Goal: Task Accomplishment & Management: Manage account settings

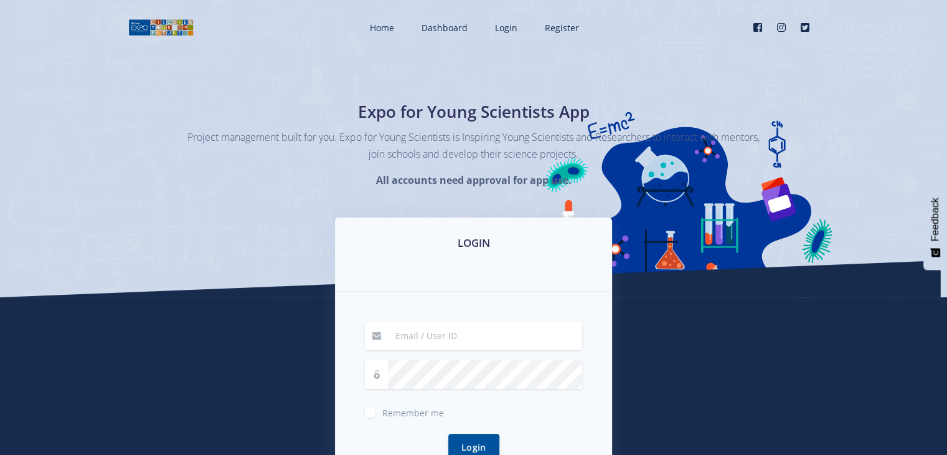
type input "[EMAIL_ADDRESS][DOMAIN_NAME]"
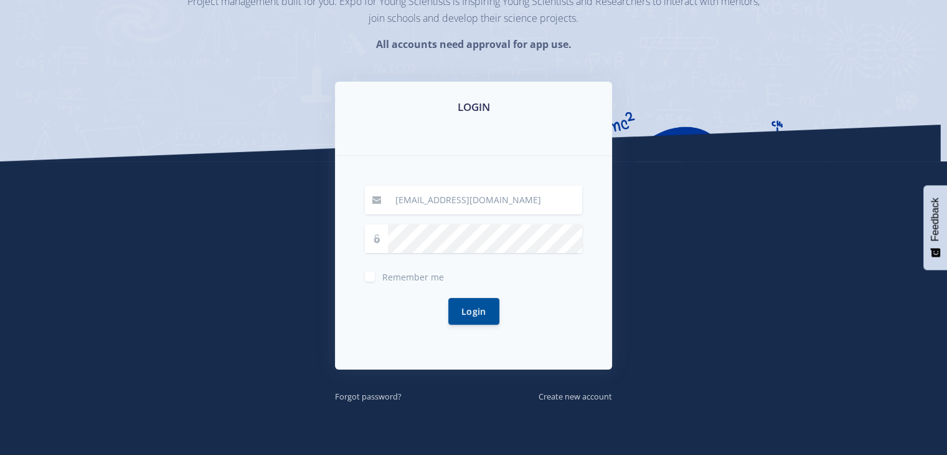
scroll to position [192, 0]
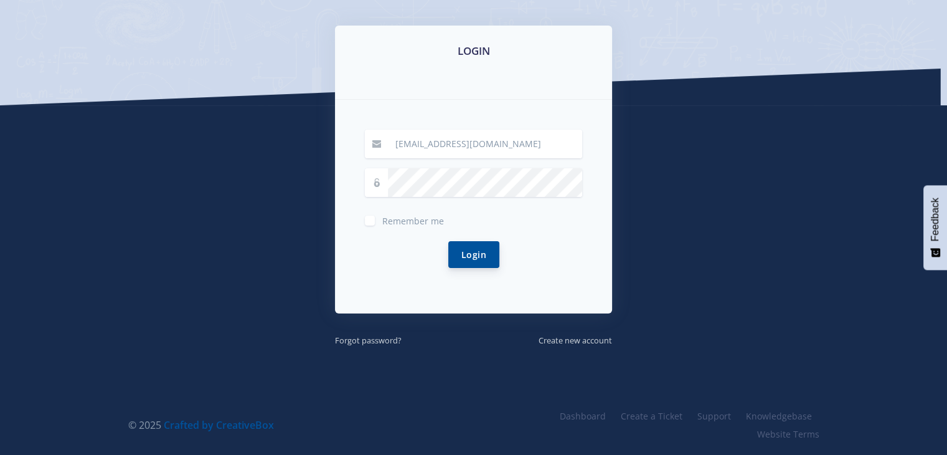
click at [473, 255] on button "Login" at bounding box center [473, 254] width 51 height 27
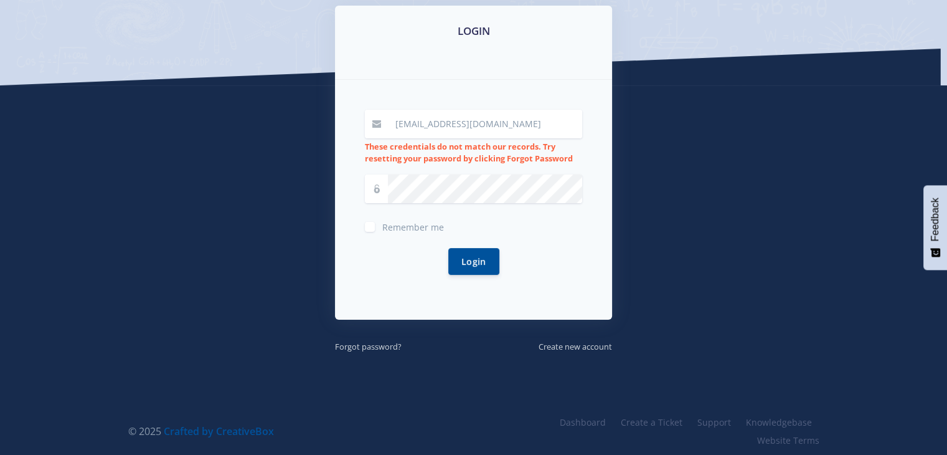
scroll to position [218, 0]
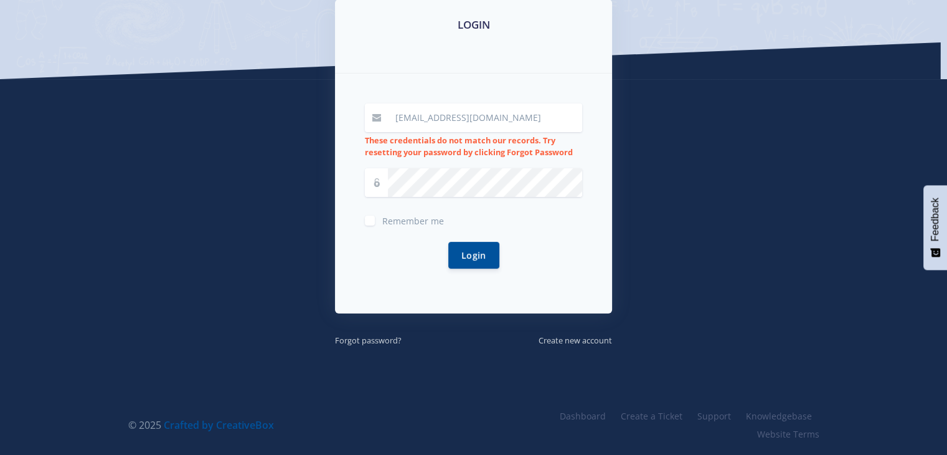
click at [380, 181] on icon at bounding box center [376, 182] width 9 height 9
click at [373, 178] on icon at bounding box center [376, 182] width 9 height 9
click at [468, 255] on button "Login" at bounding box center [473, 254] width 51 height 27
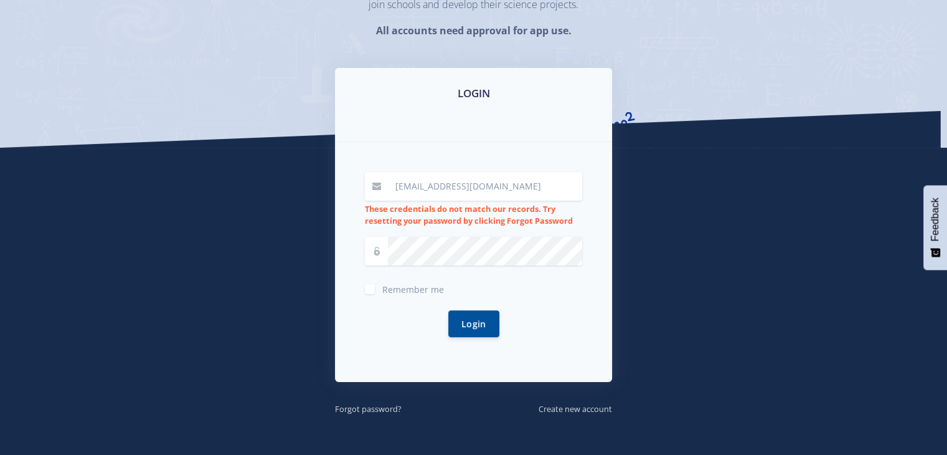
scroll to position [174, 0]
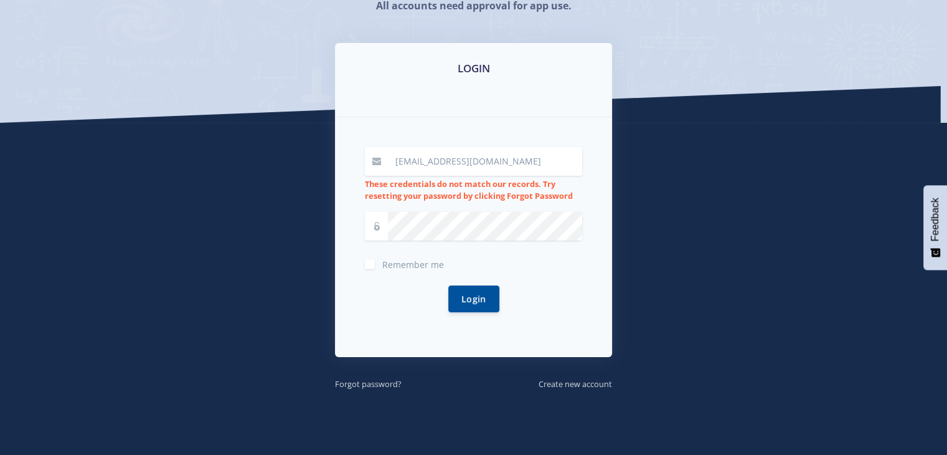
click at [382, 261] on label "Remember me" at bounding box center [413, 262] width 62 height 10
click at [382, 261] on input "Remember me" at bounding box center [386, 259] width 8 height 8
checkbox input "true"
click at [378, 227] on icon at bounding box center [376, 226] width 9 height 9
click at [464, 298] on button "Login" at bounding box center [473, 298] width 51 height 27
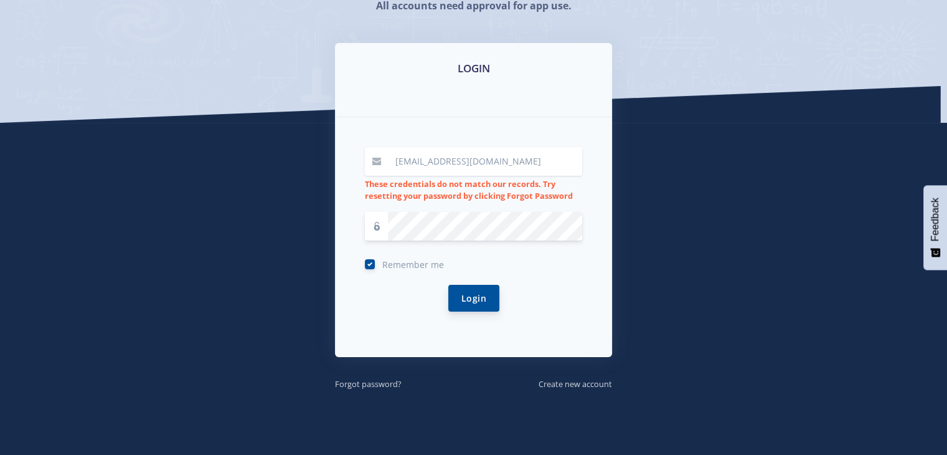
click at [468, 295] on button "Login" at bounding box center [473, 298] width 51 height 27
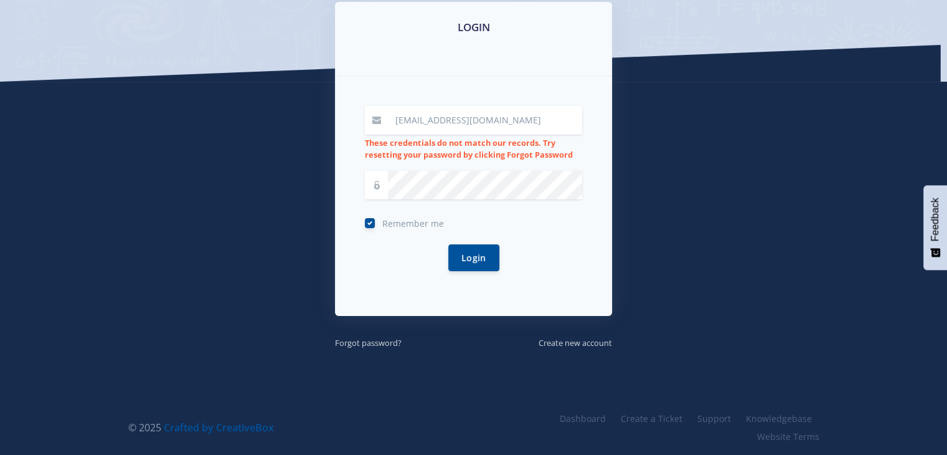
scroll to position [218, 0]
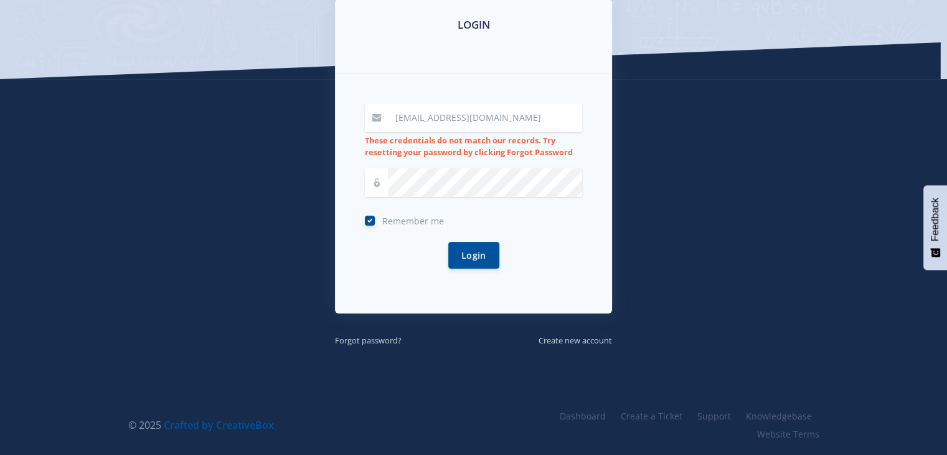
click at [367, 189] on span at bounding box center [377, 182] width 24 height 29
click at [374, 179] on icon at bounding box center [376, 182] width 9 height 9
click at [481, 252] on button "Login" at bounding box center [473, 254] width 51 height 27
click at [372, 182] on icon at bounding box center [376, 182] width 9 height 9
click at [375, 180] on icon at bounding box center [376, 182] width 9 height 9
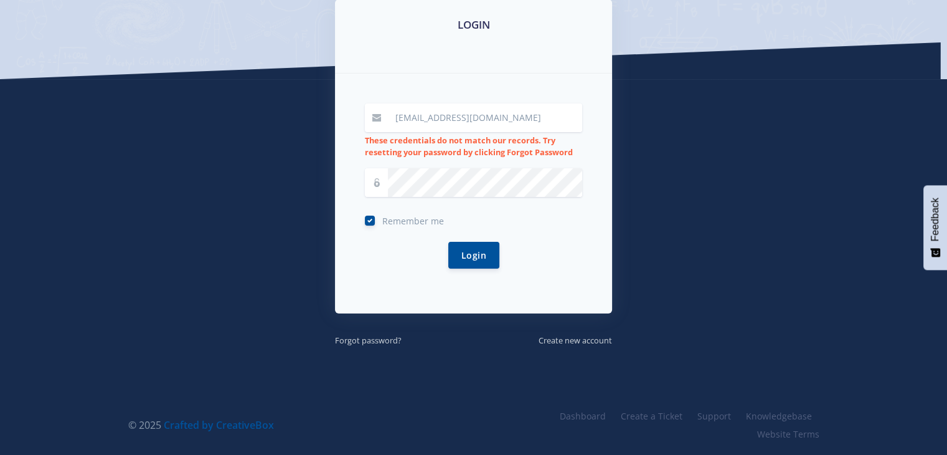
click at [375, 180] on icon at bounding box center [376, 182] width 9 height 9
click at [476, 262] on button "Login" at bounding box center [473, 254] width 51 height 27
click at [482, 222] on div "Remember me" at bounding box center [473, 219] width 217 height 15
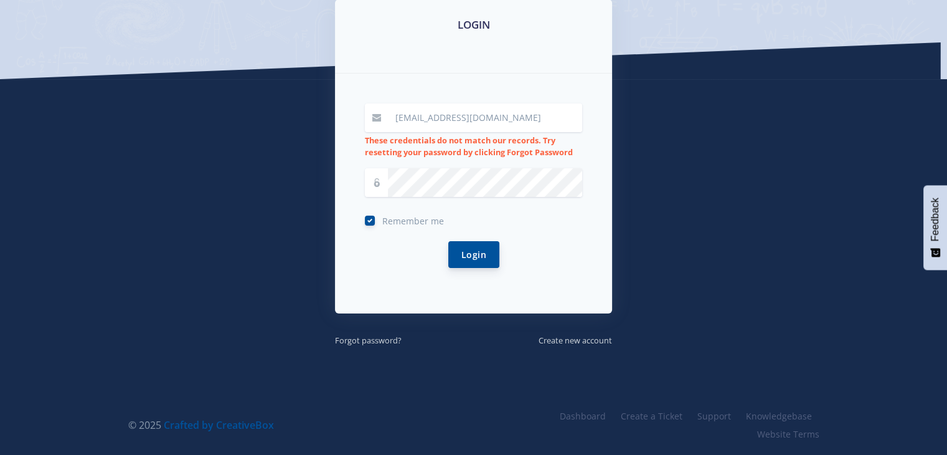
click at [467, 250] on button "Login" at bounding box center [473, 254] width 51 height 27
click at [480, 214] on div "Remember me" at bounding box center [473, 219] width 217 height 15
click at [480, 242] on button "Login" at bounding box center [473, 254] width 51 height 27
click at [476, 250] on button "Login" at bounding box center [473, 254] width 51 height 27
click at [380, 178] on icon at bounding box center [376, 182] width 9 height 9
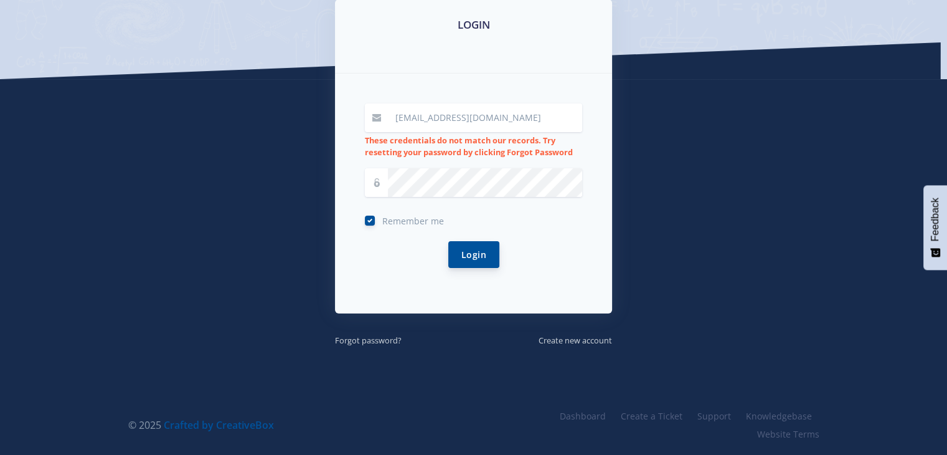
click at [486, 257] on button "Login" at bounding box center [473, 254] width 51 height 27
click at [475, 246] on button "Login" at bounding box center [473, 254] width 51 height 27
click at [423, 268] on div "Login" at bounding box center [473, 255] width 217 height 57
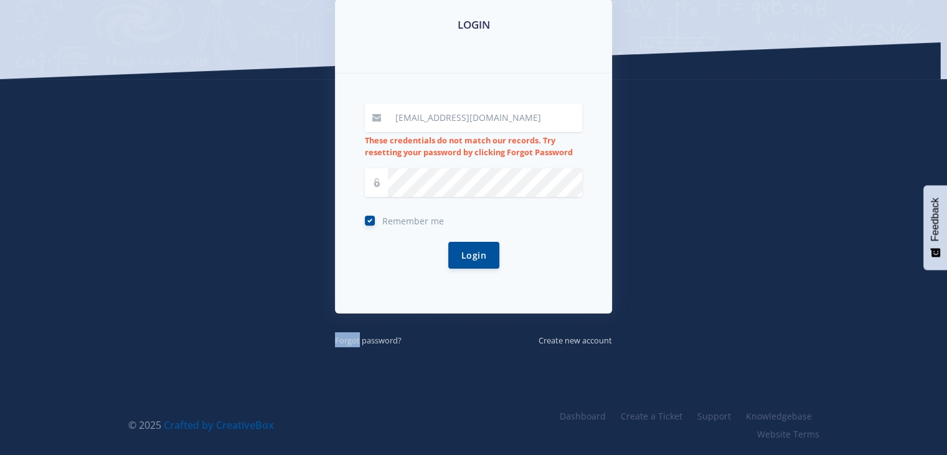
click at [423, 268] on div "Login" at bounding box center [473, 255] width 217 height 57
click at [488, 252] on button "Login" at bounding box center [473, 254] width 51 height 27
click at [376, 178] on icon at bounding box center [376, 182] width 9 height 9
click at [480, 257] on button "Login" at bounding box center [473, 254] width 51 height 27
click at [384, 180] on span at bounding box center [377, 182] width 24 height 29
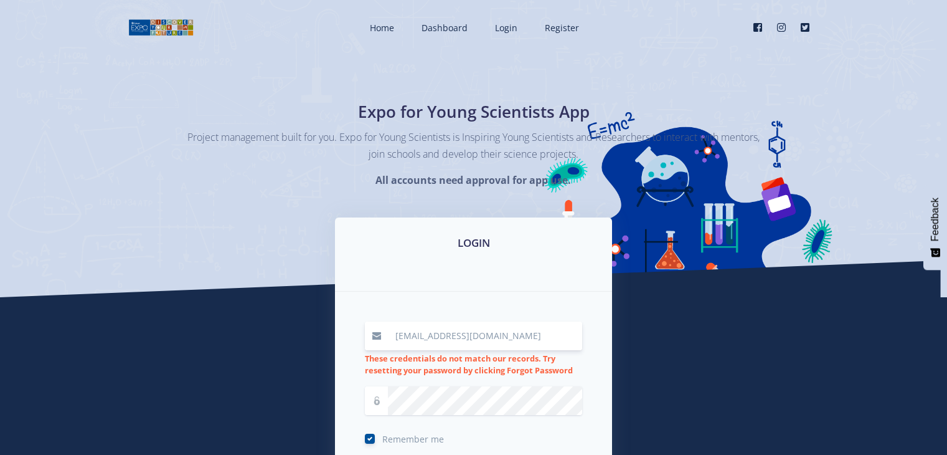
scroll to position [174, 0]
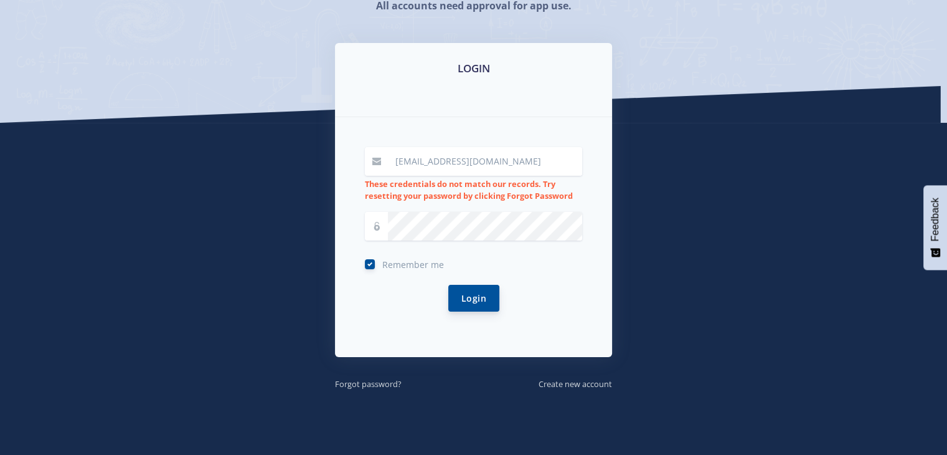
click at [465, 302] on button "Login" at bounding box center [473, 298] width 51 height 27
click at [471, 263] on div "Remember me" at bounding box center [473, 262] width 217 height 15
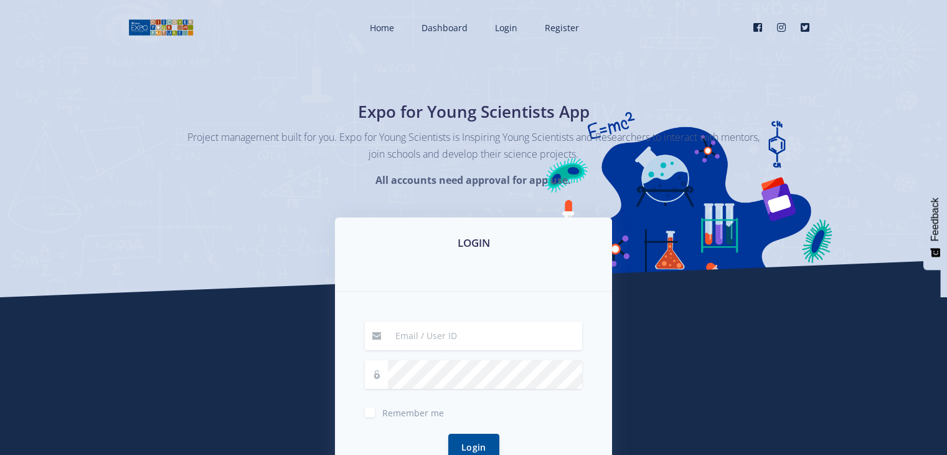
scroll to position [174, 0]
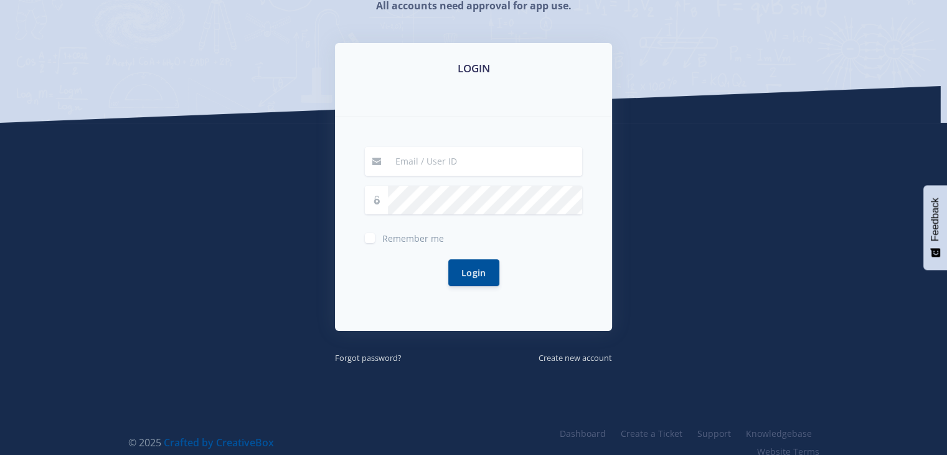
type input "[EMAIL_ADDRESS][DOMAIN_NAME]"
click at [382, 234] on label "Remember me" at bounding box center [413, 235] width 62 height 10
click at [382, 234] on input "Remember me" at bounding box center [386, 233] width 8 height 8
checkbox input "true"
click at [471, 276] on button "Login" at bounding box center [473, 271] width 51 height 27
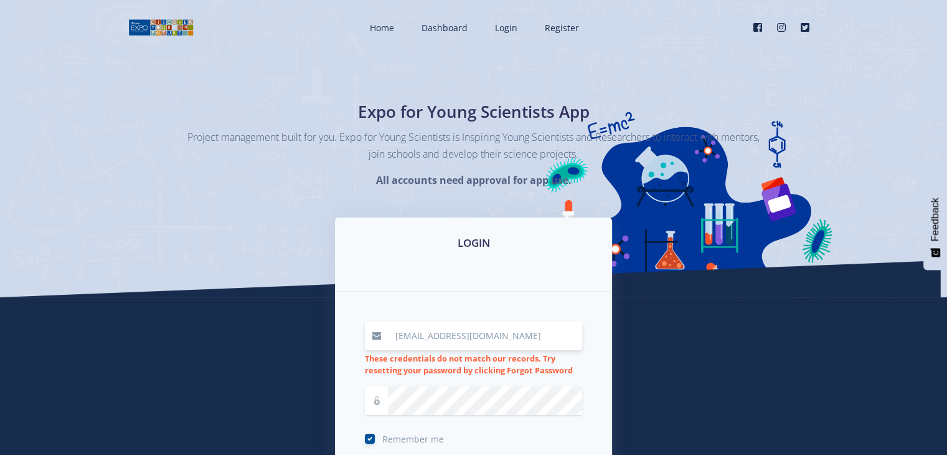
click at [544, 334] on input "[EMAIL_ADDRESS][DOMAIN_NAME]" at bounding box center [485, 335] width 194 height 29
type input "[EMAIL_ADDRESS][DOMAIN_NAME]"
click at [250, 376] on div "LOGIN yandiswaminenhle12@gmail.com These credentials do not match our records. …" at bounding box center [474, 390] width 710 height 347
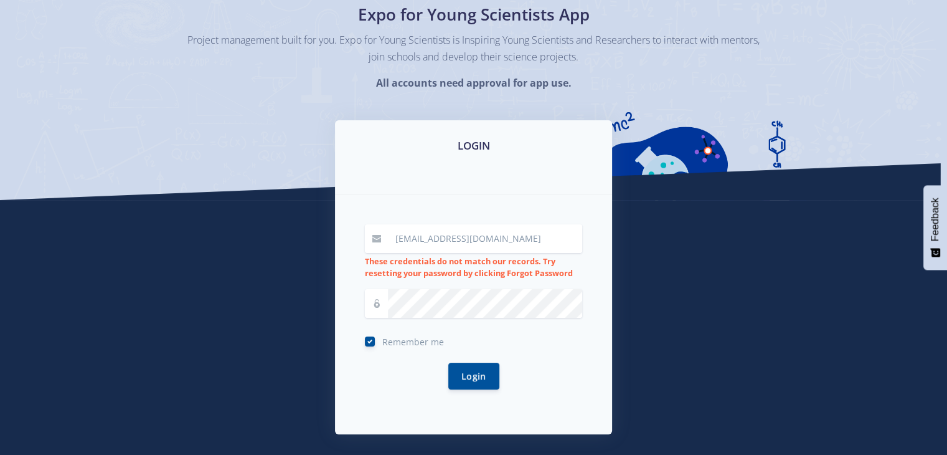
scroll to position [100, 0]
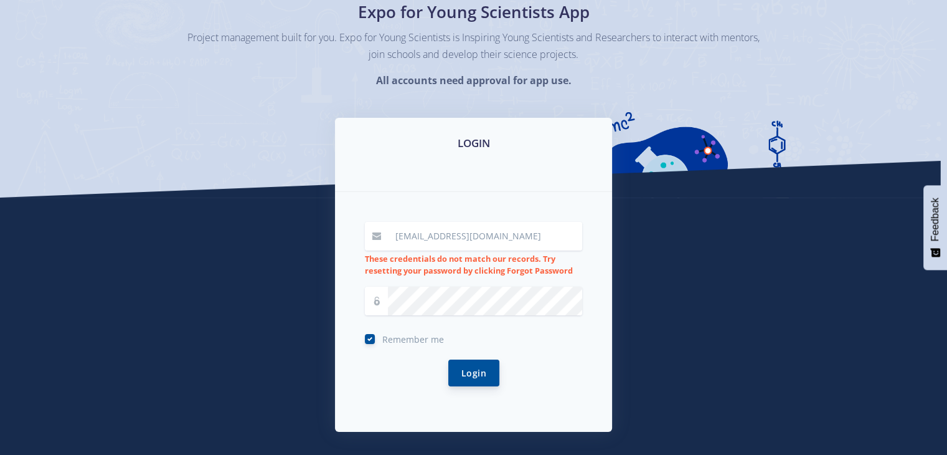
click at [473, 374] on button "Login" at bounding box center [473, 372] width 51 height 27
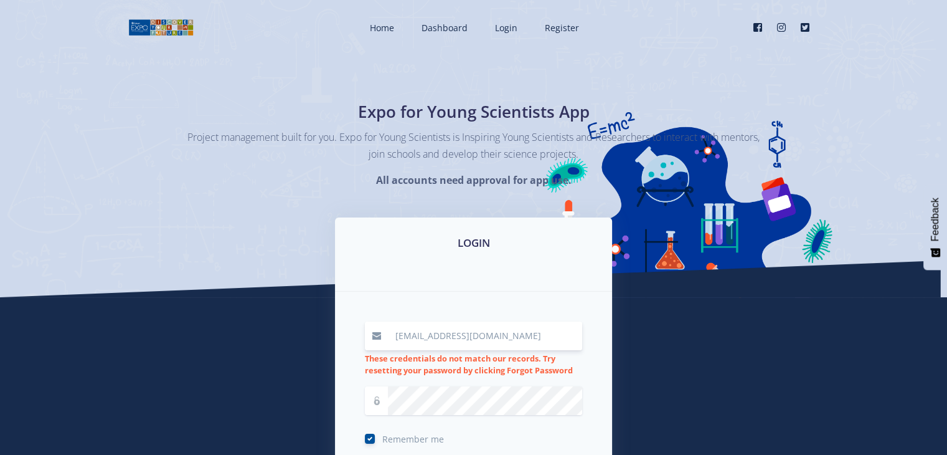
click at [463, 341] on input "[EMAIL_ADDRESS][DOMAIN_NAME]" at bounding box center [485, 335] width 194 height 29
type input "[EMAIL_ADDRESS][DOMAIN_NAME]"
click at [947, 444] on div "Home Dashboard Login Register" at bounding box center [473, 297] width 947 height 595
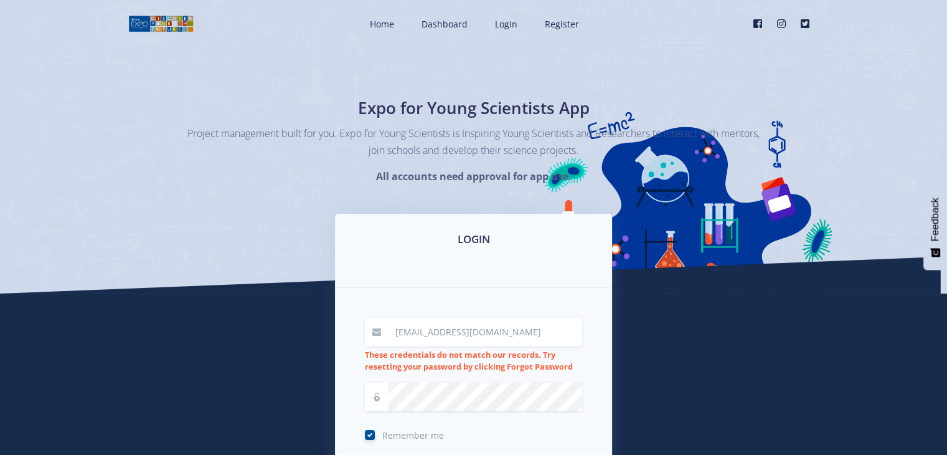
click at [947, 444] on div "Home Dashboard Login Register" at bounding box center [473, 293] width 947 height 595
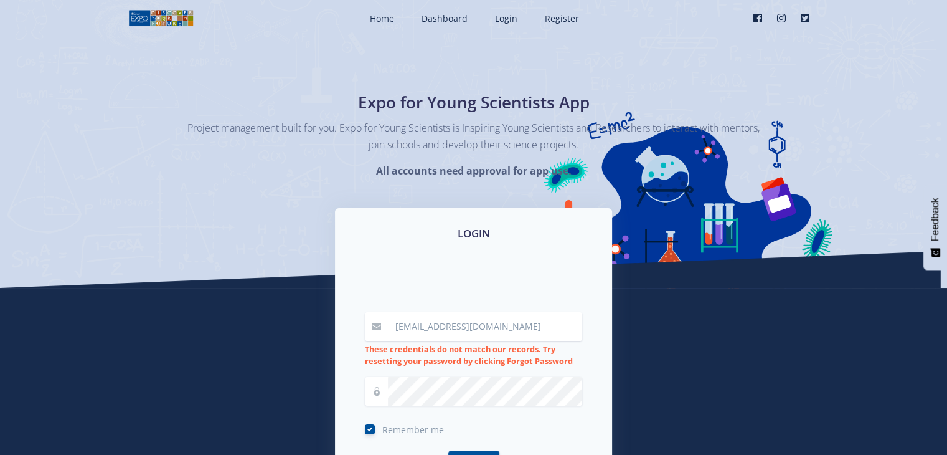
click at [947, 444] on div "Home Dashboard Login Register" at bounding box center [473, 288] width 947 height 595
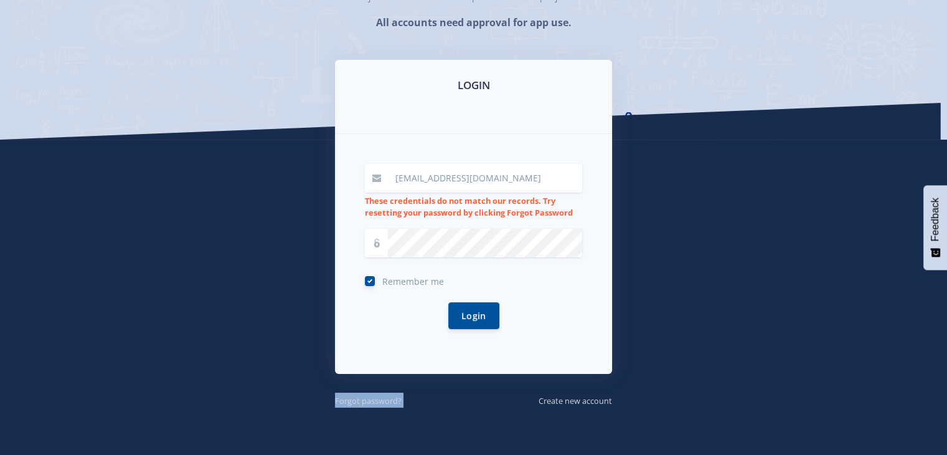
scroll to position [159, 0]
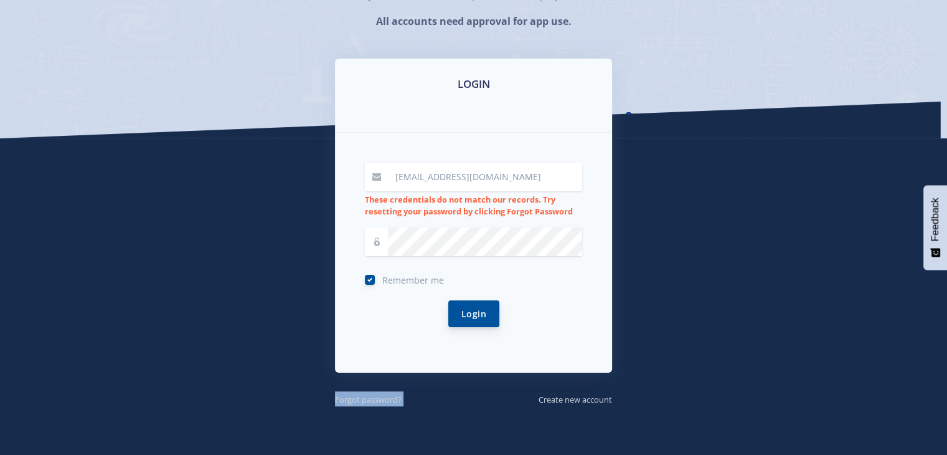
click at [476, 305] on button "Login" at bounding box center [473, 313] width 51 height 27
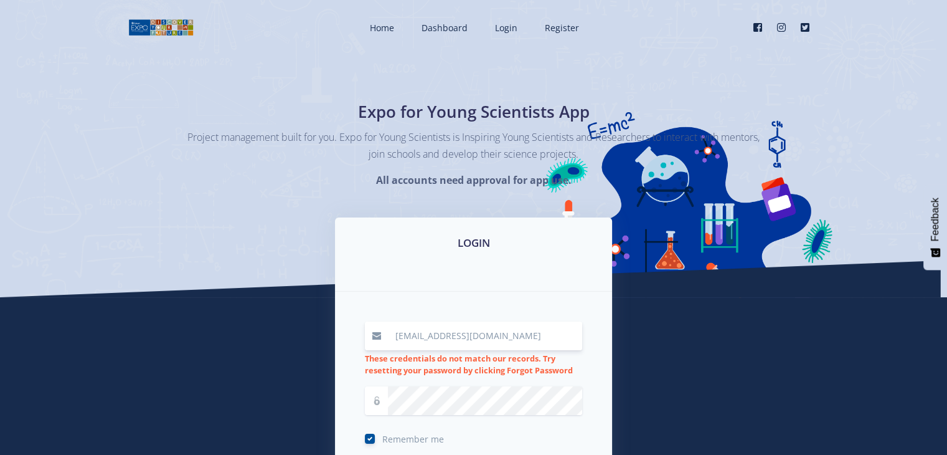
click at [555, 339] on input "[EMAIL_ADDRESS][DOMAIN_NAME]" at bounding box center [485, 335] width 194 height 29
type input "[EMAIL_ADDRESS][DOMAIN_NAME]"
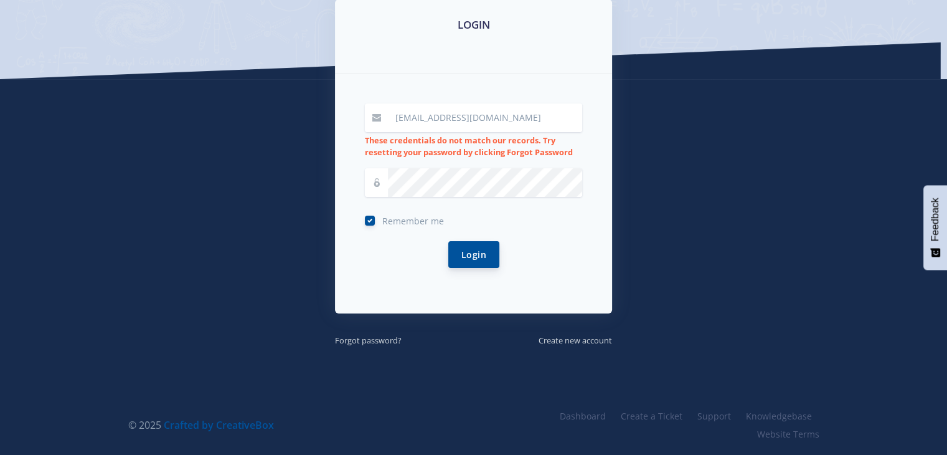
click at [491, 253] on button "Login" at bounding box center [473, 254] width 51 height 27
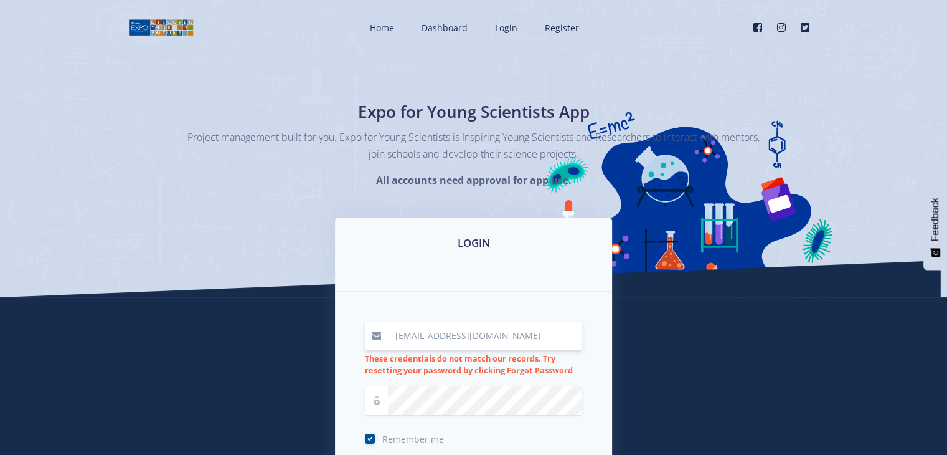
click at [418, 336] on input "[EMAIL_ADDRESS][DOMAIN_NAME]" at bounding box center [485, 335] width 194 height 29
type input "[EMAIL_ADDRESS][DOMAIN_NAME]"
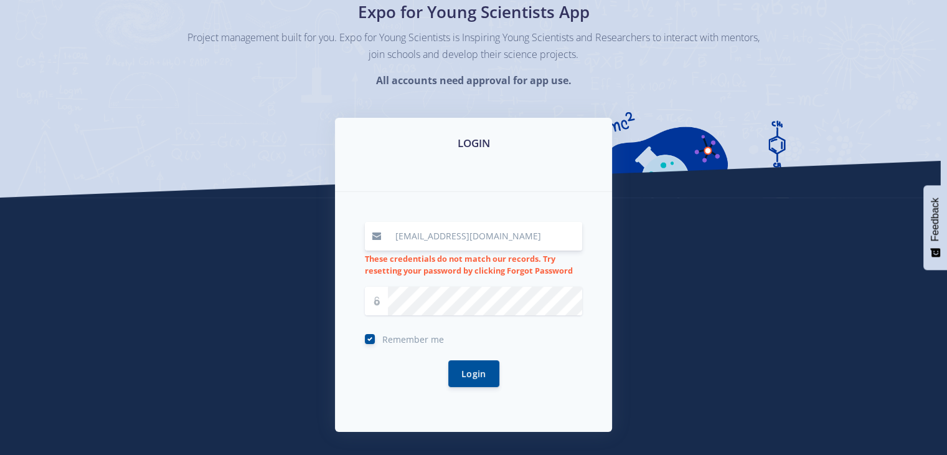
scroll to position [125, 0]
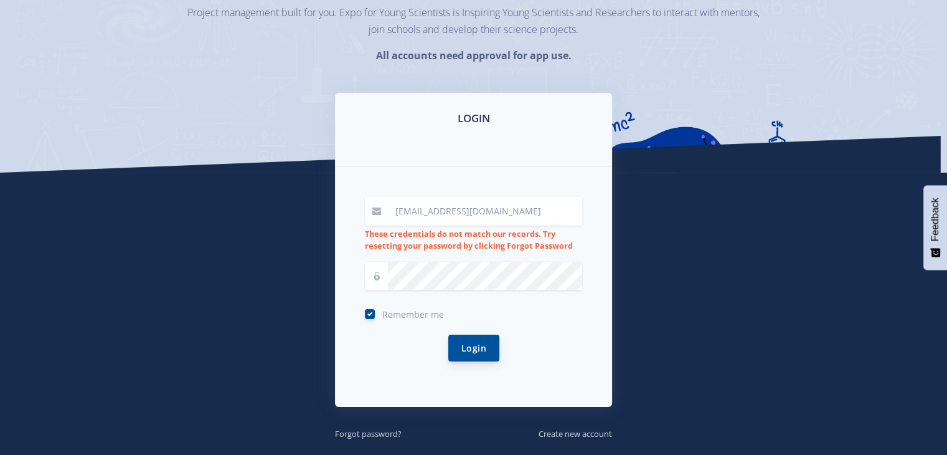
click at [494, 354] on button "Login" at bounding box center [473, 347] width 51 height 27
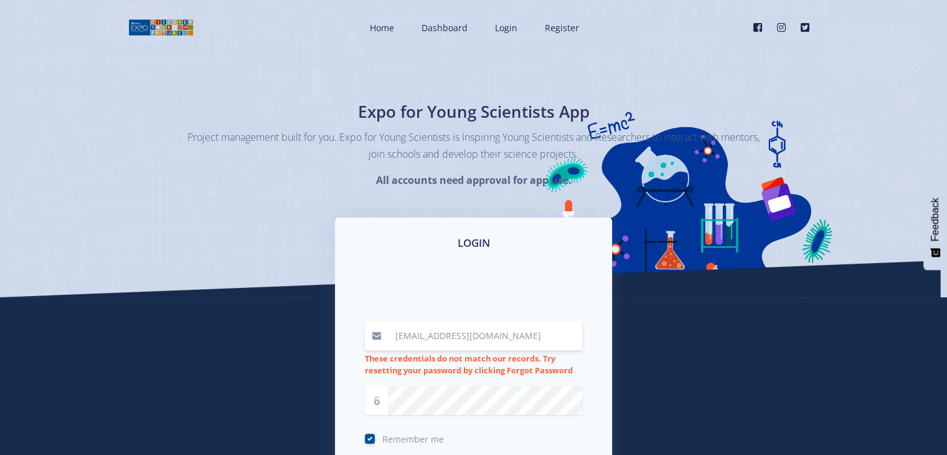
click at [442, 338] on input "[EMAIL_ADDRESS][DOMAIN_NAME]" at bounding box center [485, 335] width 194 height 29
type input "[EMAIL_ADDRESS][DOMAIN_NAME]"
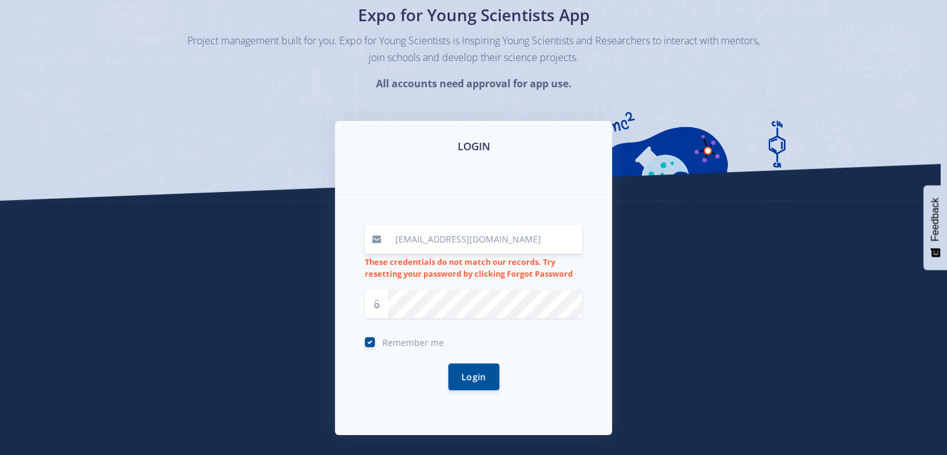
scroll to position [100, 0]
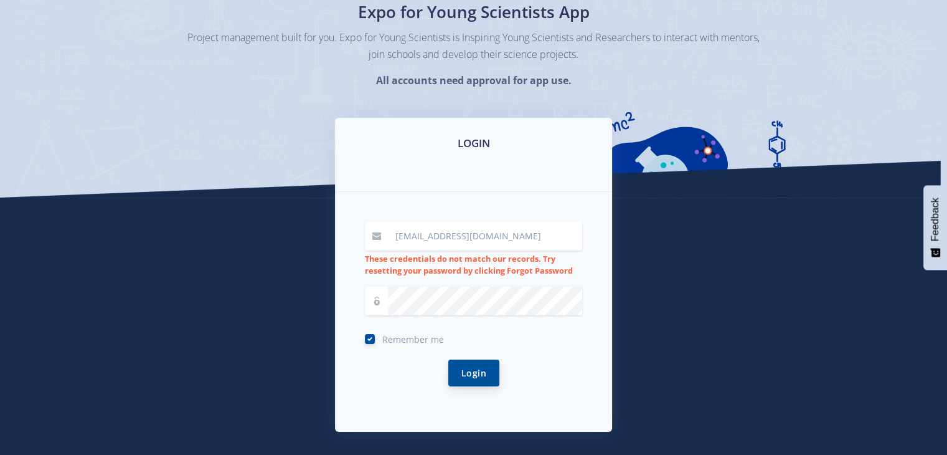
click at [475, 380] on button "Login" at bounding box center [473, 372] width 51 height 27
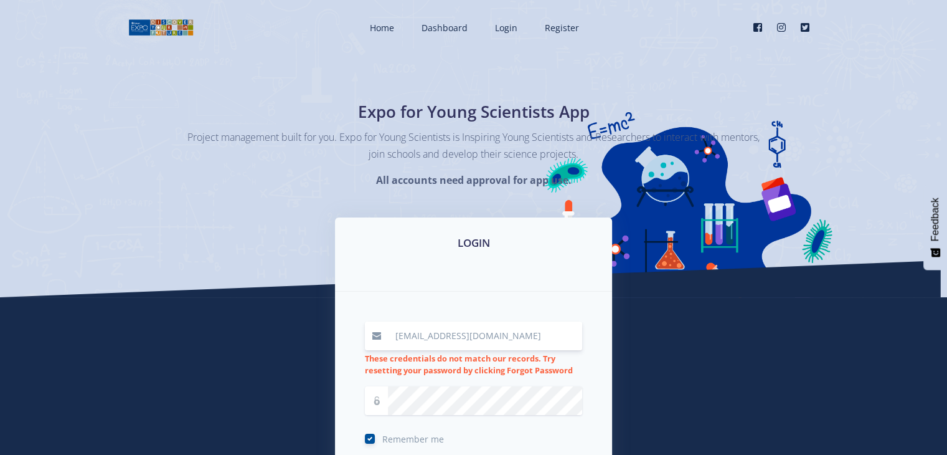
click at [436, 330] on input "[EMAIL_ADDRESS][DOMAIN_NAME]" at bounding box center [485, 335] width 194 height 29
type input "[EMAIL_ADDRESS][DOMAIN_NAME]"
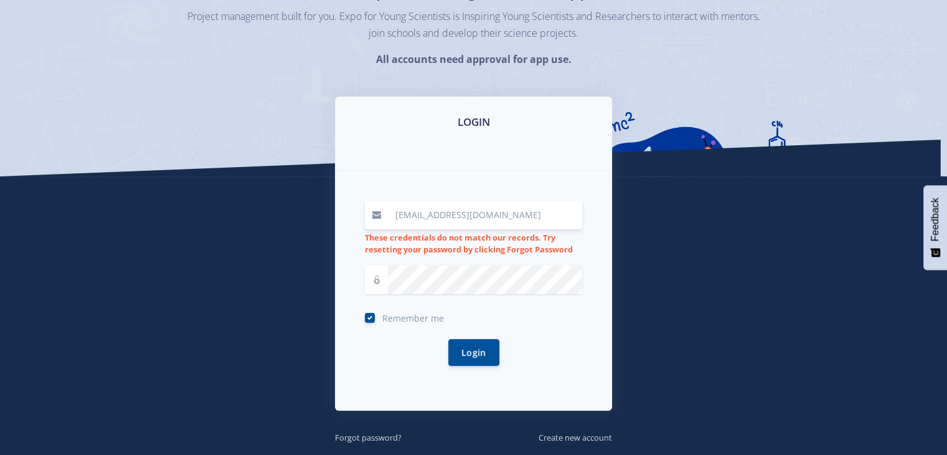
scroll to position [125, 0]
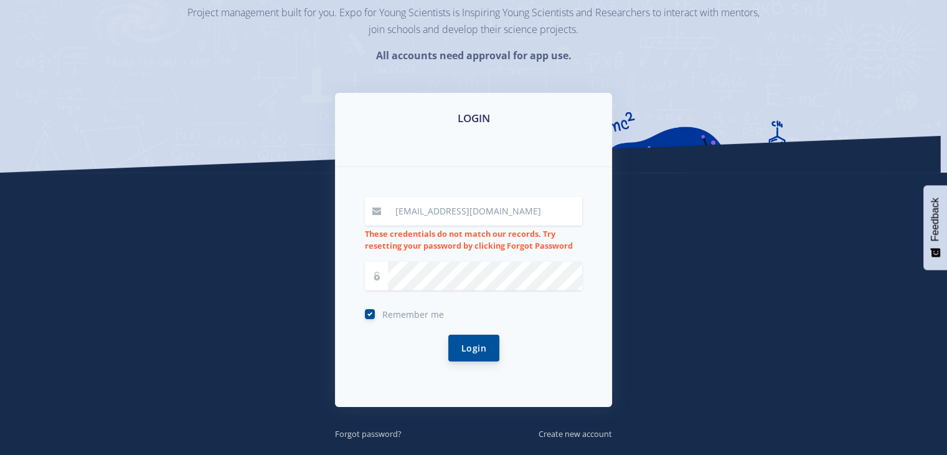
click at [461, 349] on button "Login" at bounding box center [473, 347] width 51 height 27
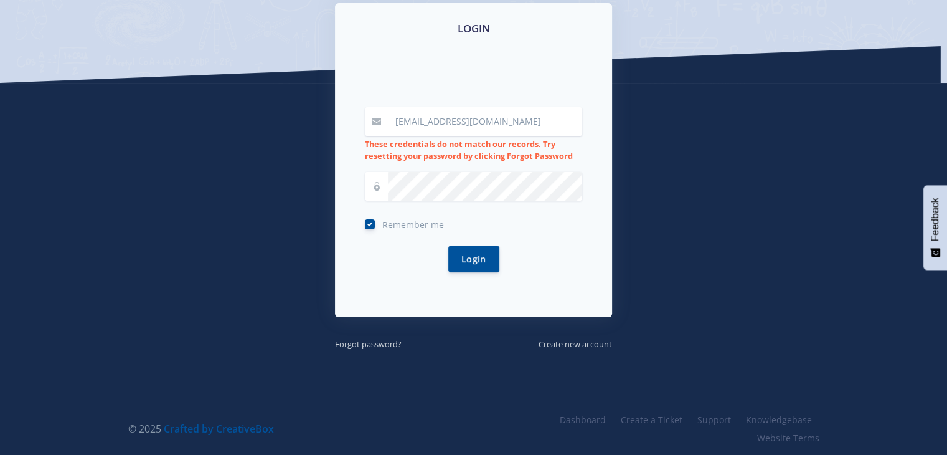
scroll to position [218, 0]
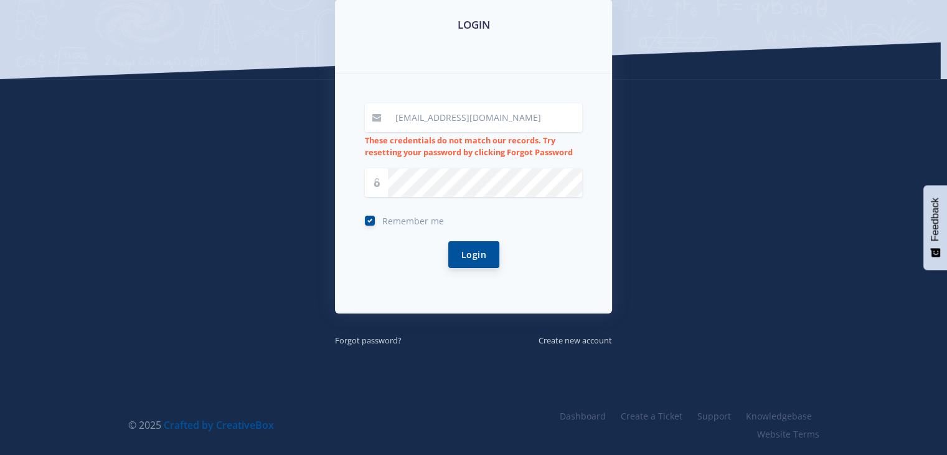
click at [470, 250] on button "Login" at bounding box center [473, 254] width 51 height 27
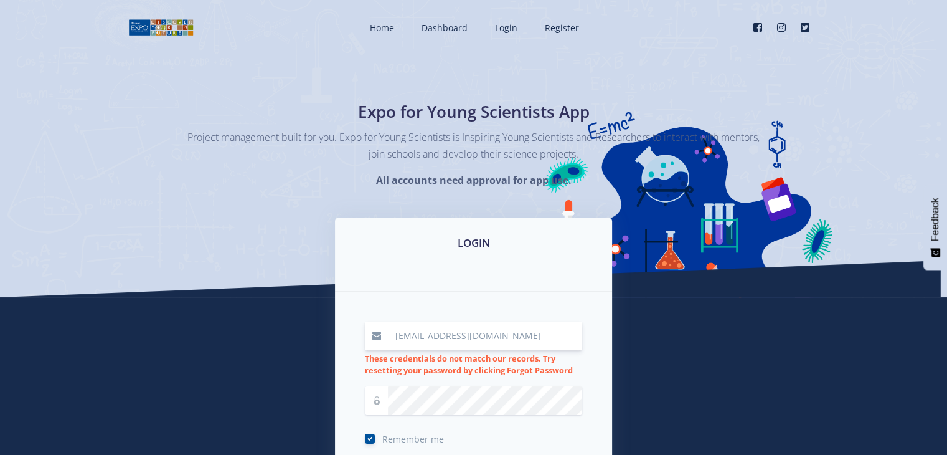
type input "[EMAIL_ADDRESS][DOMAIN_NAME]"
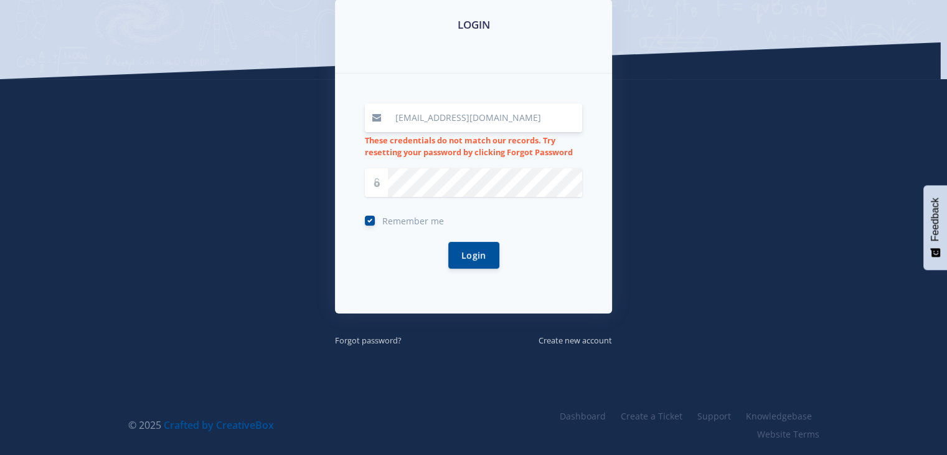
scroll to position [217, 0]
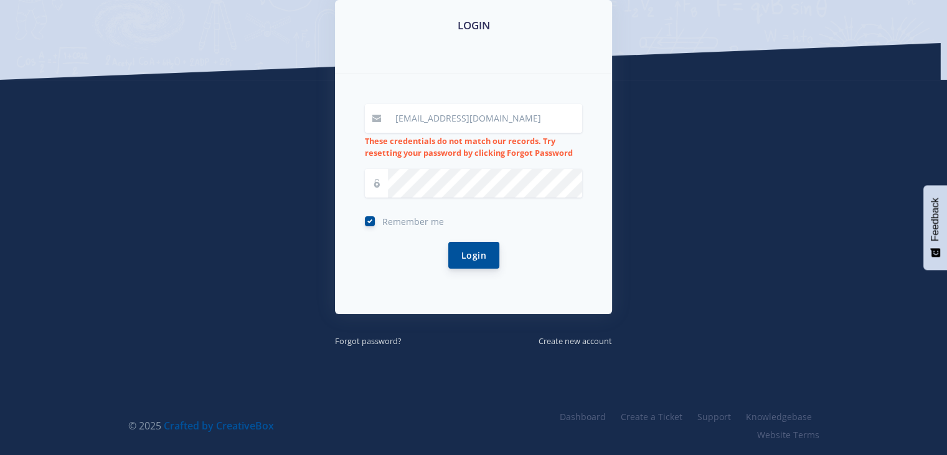
click at [490, 263] on button "Login" at bounding box center [473, 255] width 51 height 27
